Goal: Transaction & Acquisition: Download file/media

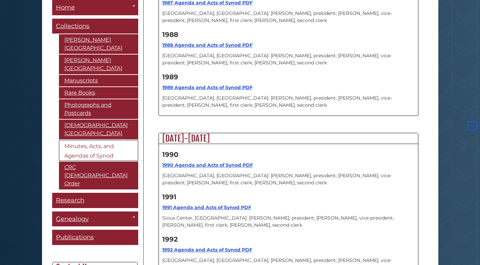
scroll to position [6708, 0]
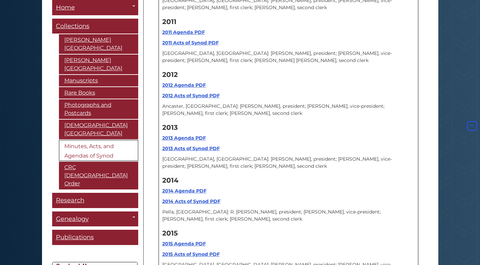
scroll to position [7827, 0]
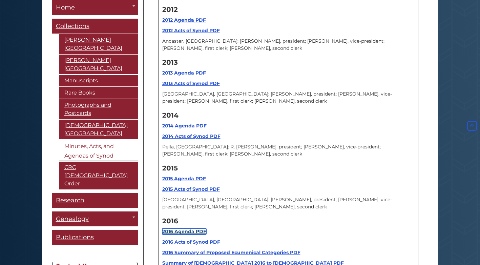
click at [179, 228] on strong "2016 Agenda PDF" at bounding box center [184, 231] width 44 height 6
click at [186, 239] on b "2016 Acts of Synod PDF" at bounding box center [191, 242] width 58 height 6
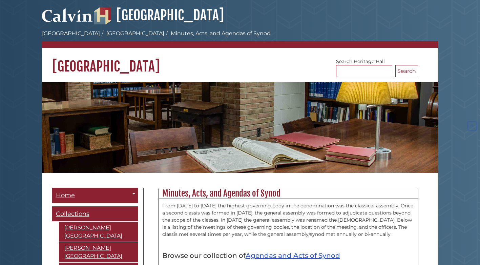
scroll to position [7827, 0]
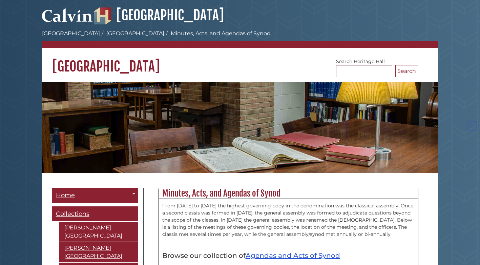
scroll to position [7827, 0]
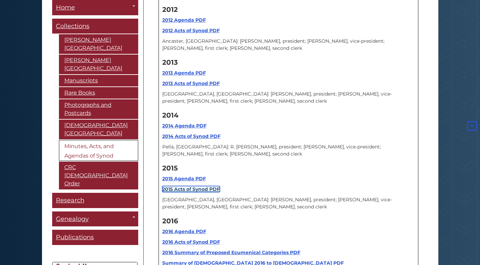
click at [184, 186] on strong "2015 Acts of Synod PDF" at bounding box center [191, 189] width 58 height 6
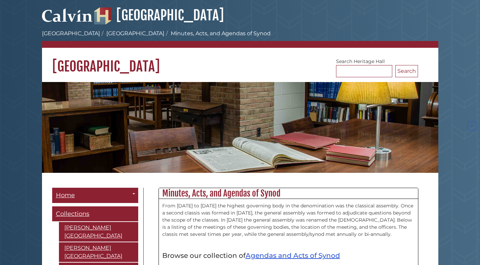
scroll to position [7827, 0]
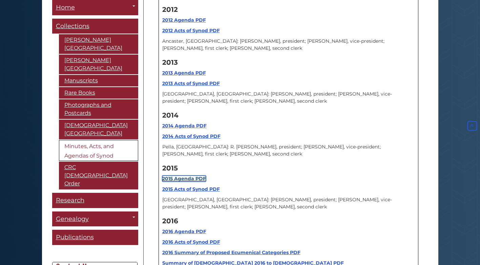
click at [186, 176] on strong "2015 Agenda PDF" at bounding box center [184, 179] width 44 height 6
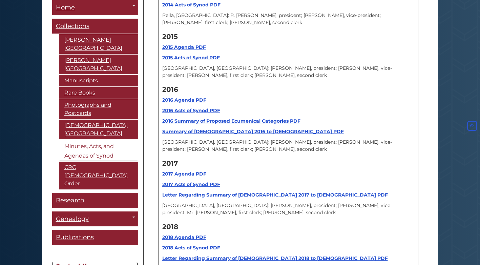
scroll to position [7962, 0]
